Goal: Transaction & Acquisition: Obtain resource

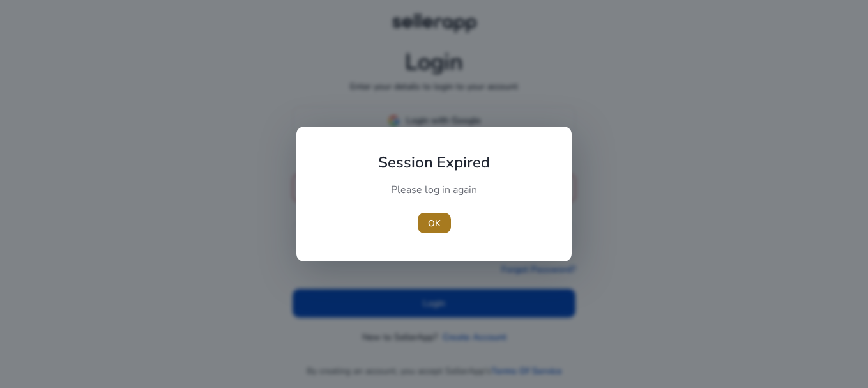
click at [438, 213] on span "button" at bounding box center [434, 223] width 33 height 31
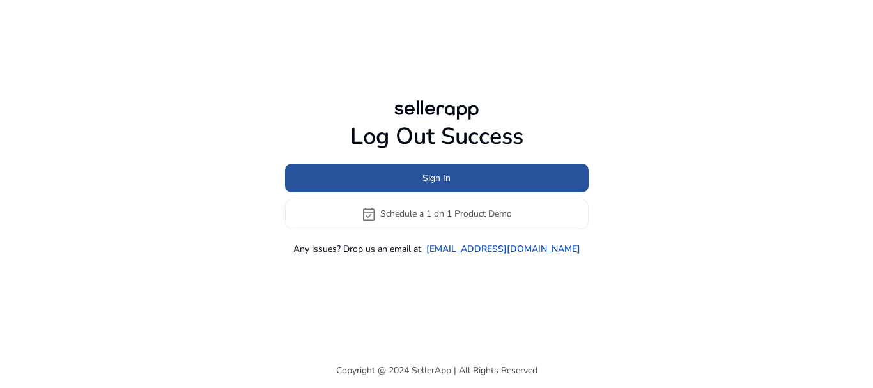
click at [412, 176] on span at bounding box center [436, 177] width 303 height 31
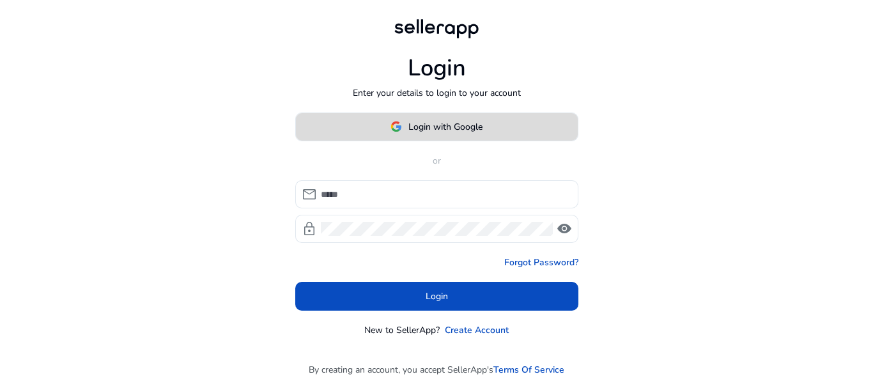
click at [394, 128] on img at bounding box center [395, 126] width 11 height 11
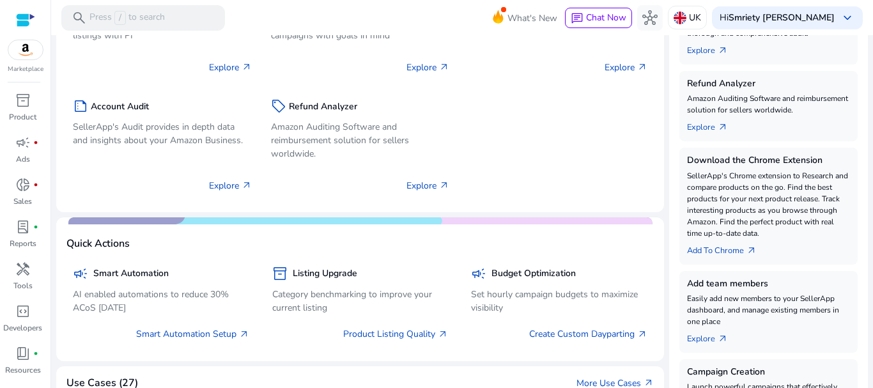
scroll to position [264, 0]
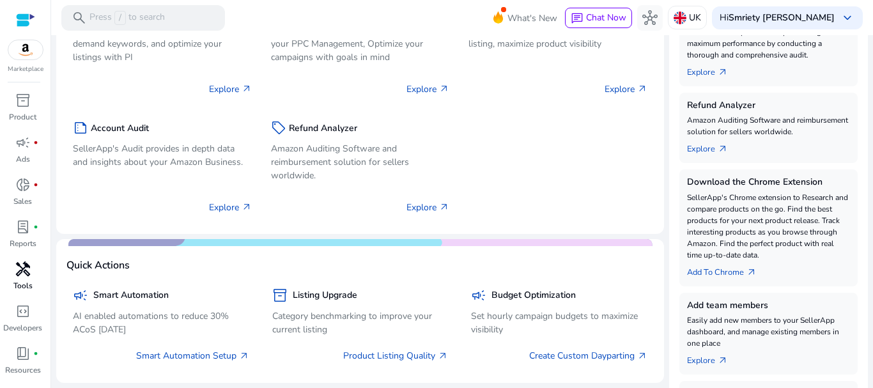
click at [42, 282] on link "handyman Tools" at bounding box center [22, 280] width 45 height 42
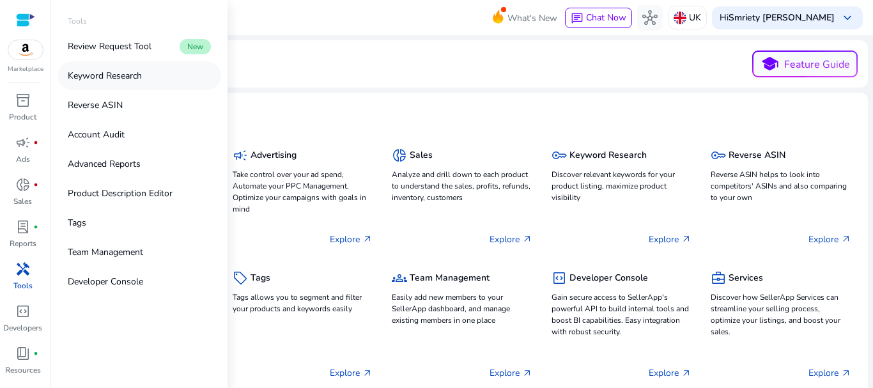
click at [112, 63] on link "Keyword Research" at bounding box center [139, 75] width 164 height 29
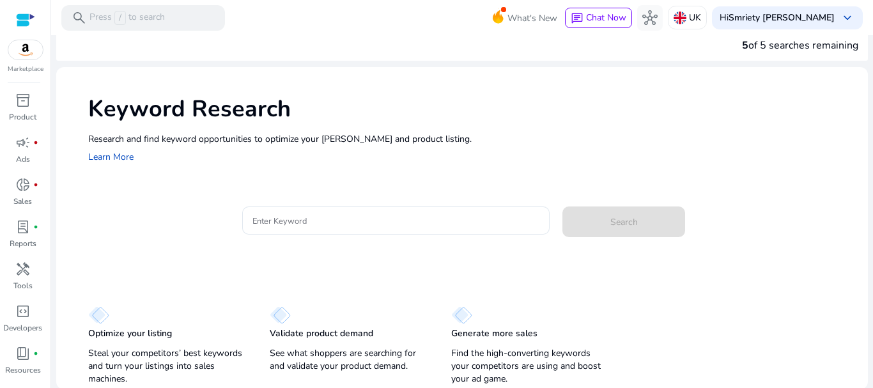
scroll to position [17, 0]
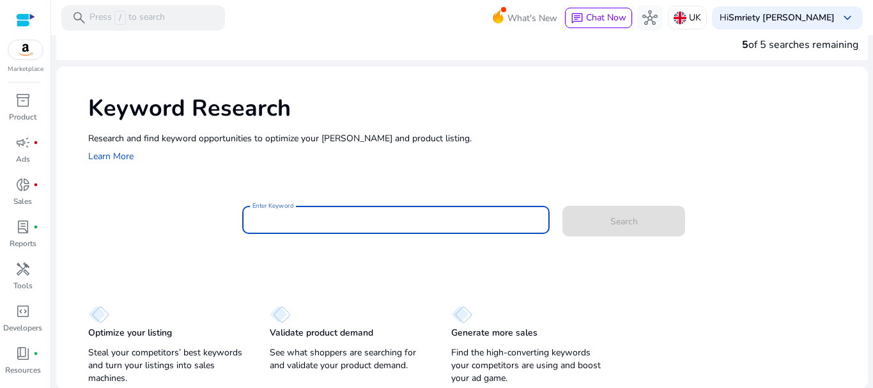
click at [354, 216] on input "Enter Keyword" at bounding box center [395, 220] width 287 height 14
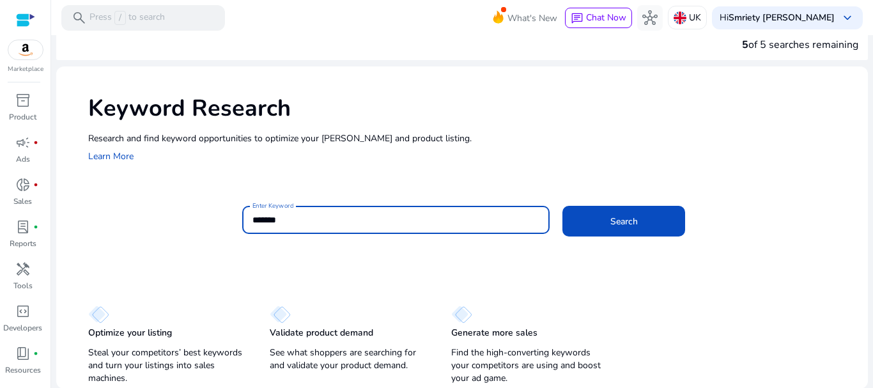
scroll to position [0, 0]
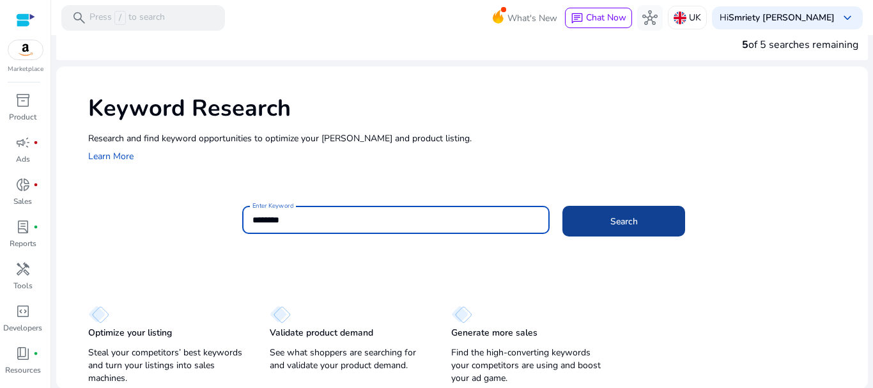
type input "********"
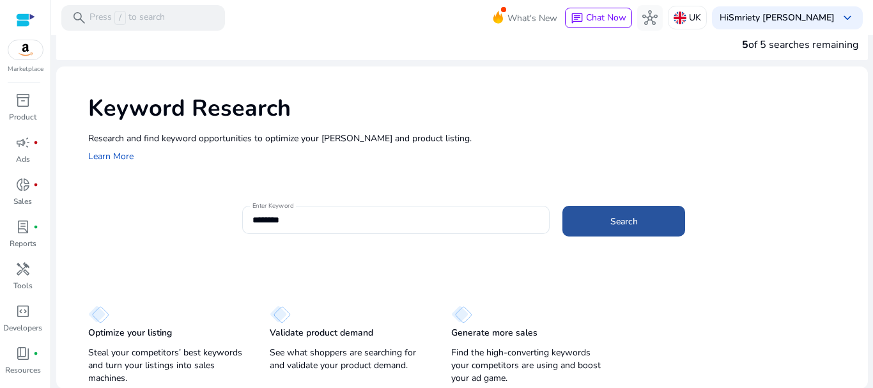
click at [663, 219] on span at bounding box center [623, 221] width 123 height 31
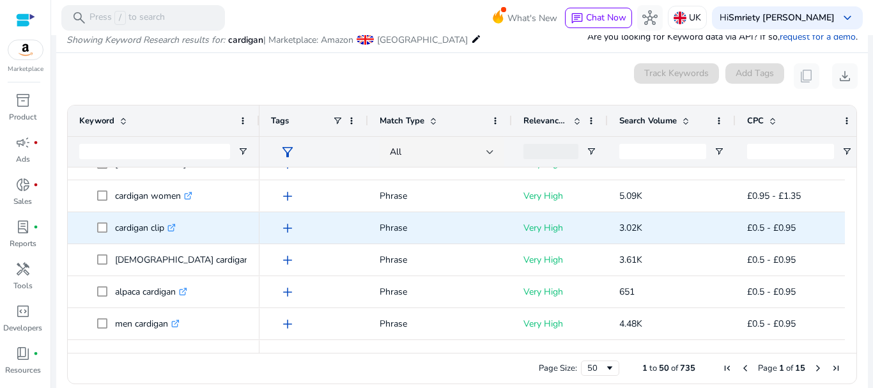
scroll to position [249, 0]
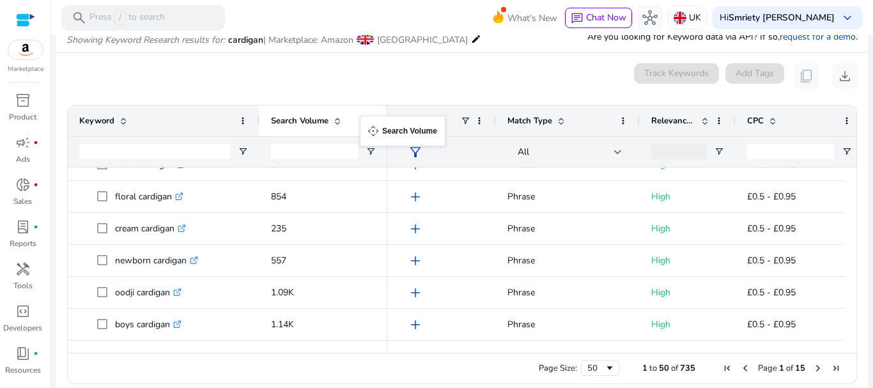
drag, startPoint x: 627, startPoint y: 123, endPoint x: 366, endPoint y: 123, distance: 261.3
click at [337, 117] on span at bounding box center [337, 121] width 10 height 10
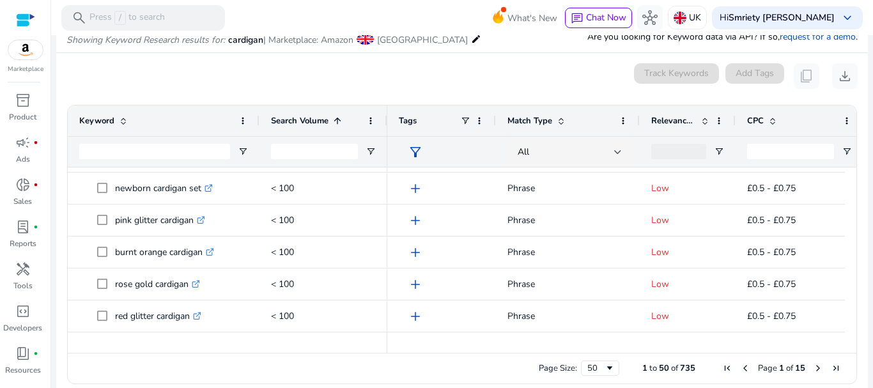
click at [313, 128] on div "Search Volume 1" at bounding box center [316, 121] width 91 height 24
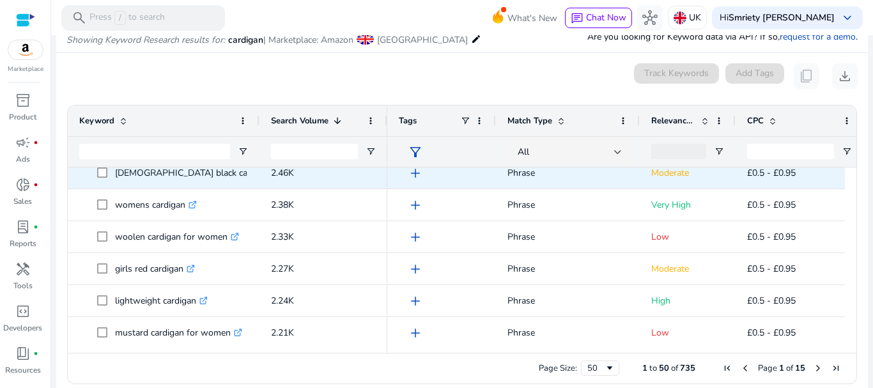
scroll to position [1075, 0]
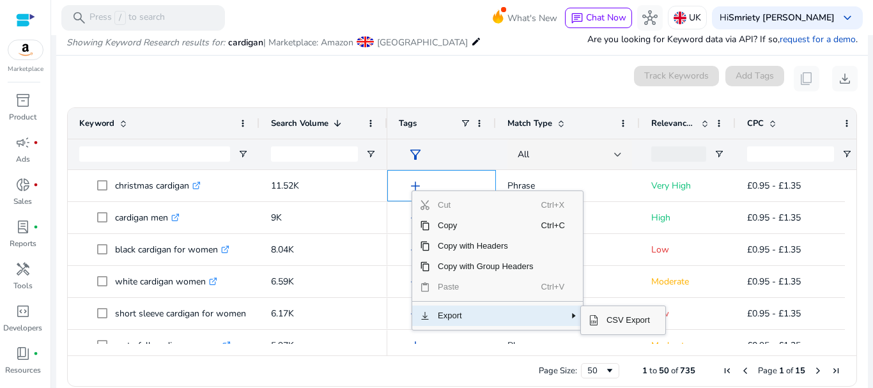
click at [434, 320] on span "Export" at bounding box center [485, 315] width 111 height 20
click at [612, 318] on span "CSV Export" at bounding box center [628, 320] width 59 height 20
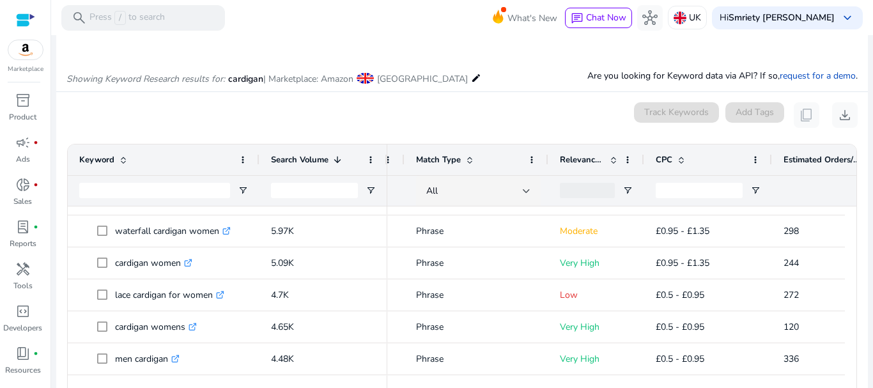
scroll to position [111, 0]
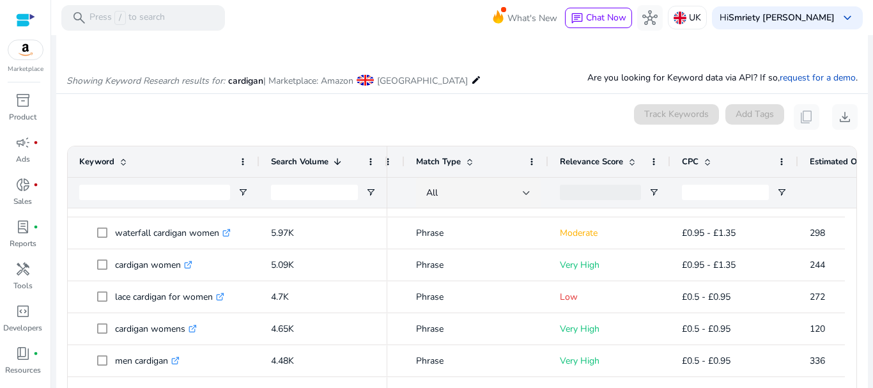
drag, startPoint x: 643, startPoint y: 155, endPoint x: 670, endPoint y: 151, distance: 26.4
click at [670, 151] on div at bounding box center [669, 161] width 5 height 31
click at [658, 164] on span at bounding box center [653, 162] width 10 height 10
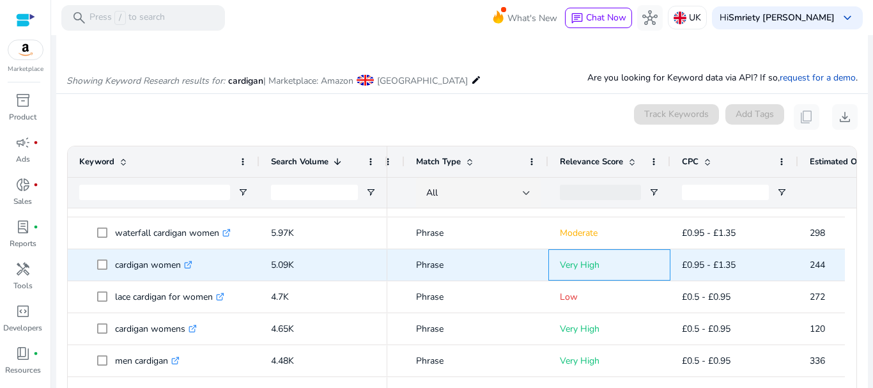
click at [573, 261] on p "Very High" at bounding box center [609, 265] width 99 height 26
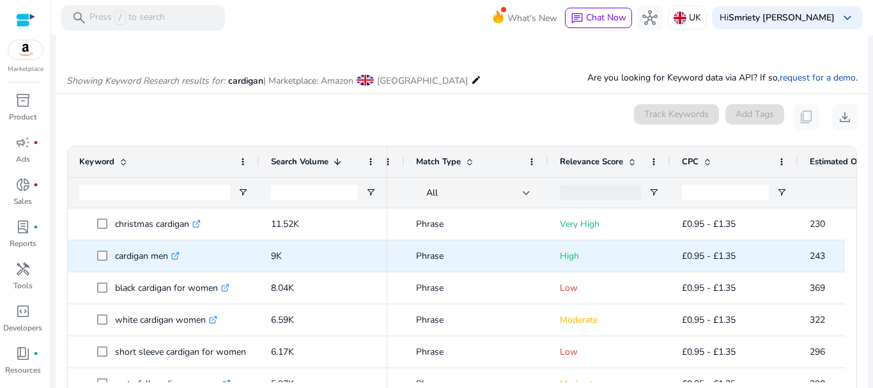
scroll to position [0, 0]
